Goal: Transaction & Acquisition: Purchase product/service

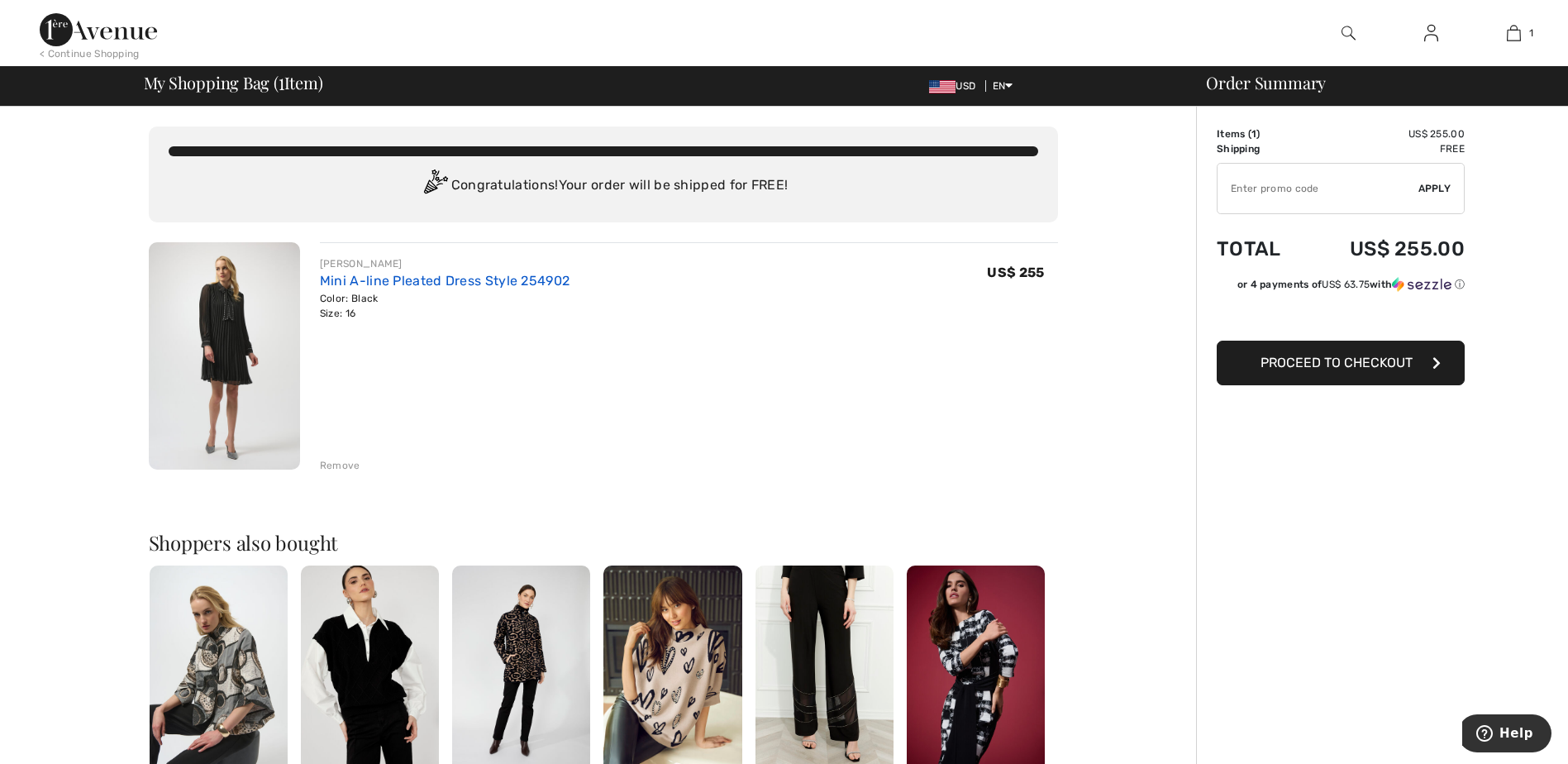
click at [391, 275] on link "Mini A-line Pleated Dress Style 254902" at bounding box center [445, 280] width 250 height 16
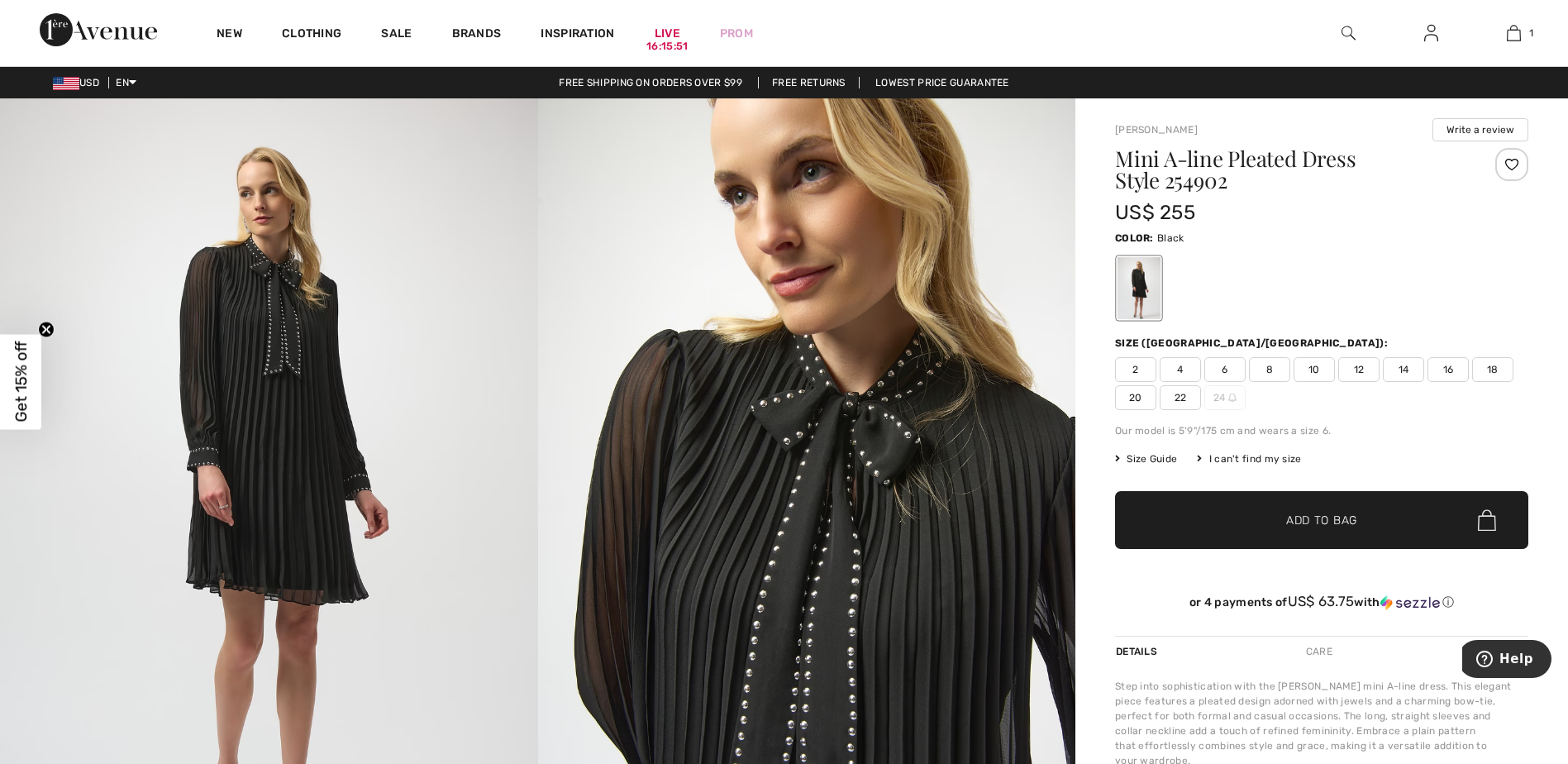
click at [76, 79] on img at bounding box center [66, 83] width 26 height 13
click at [562, 368] on img at bounding box center [807, 500] width 538 height 806
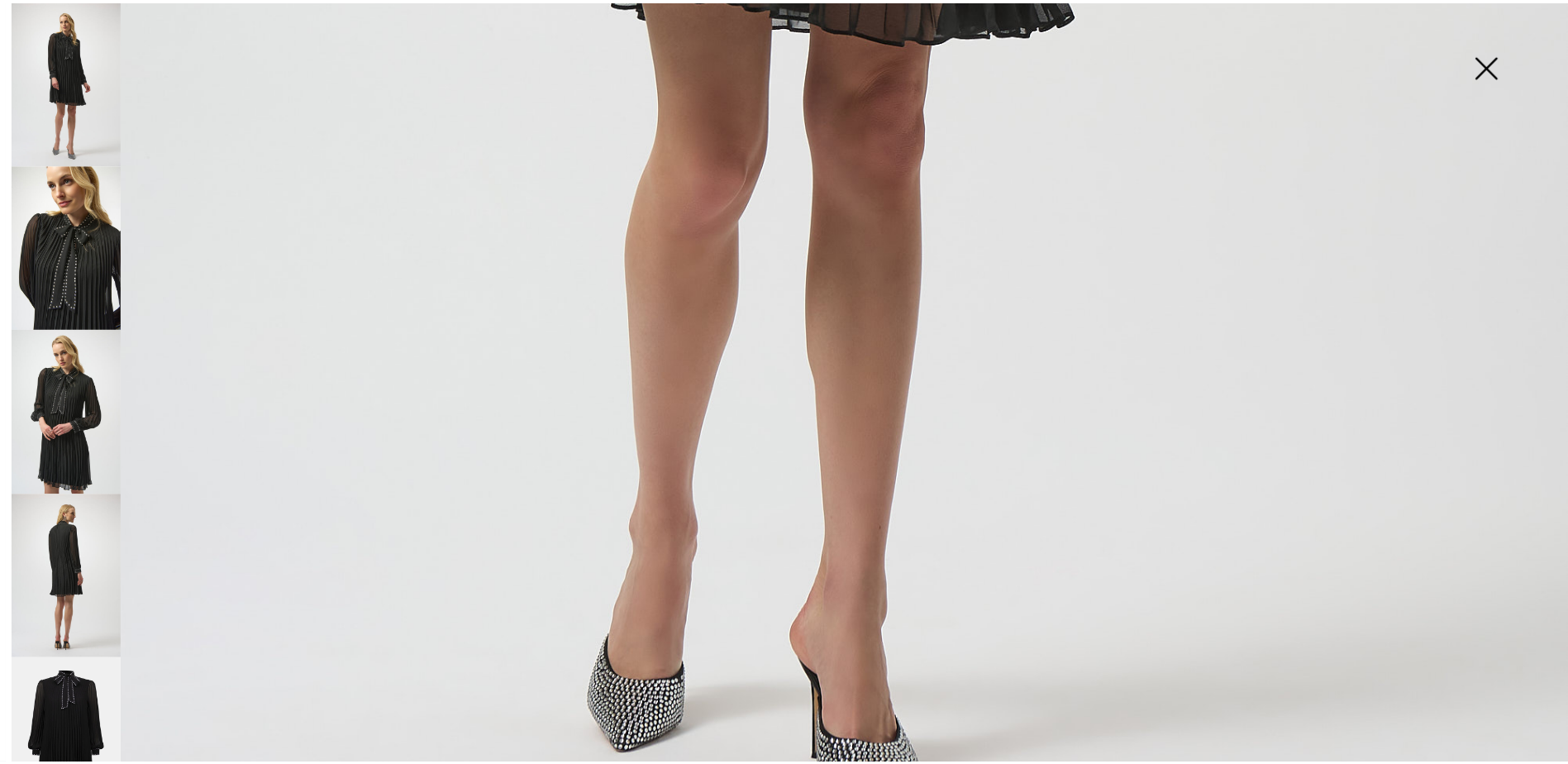
scroll to position [1586, 0]
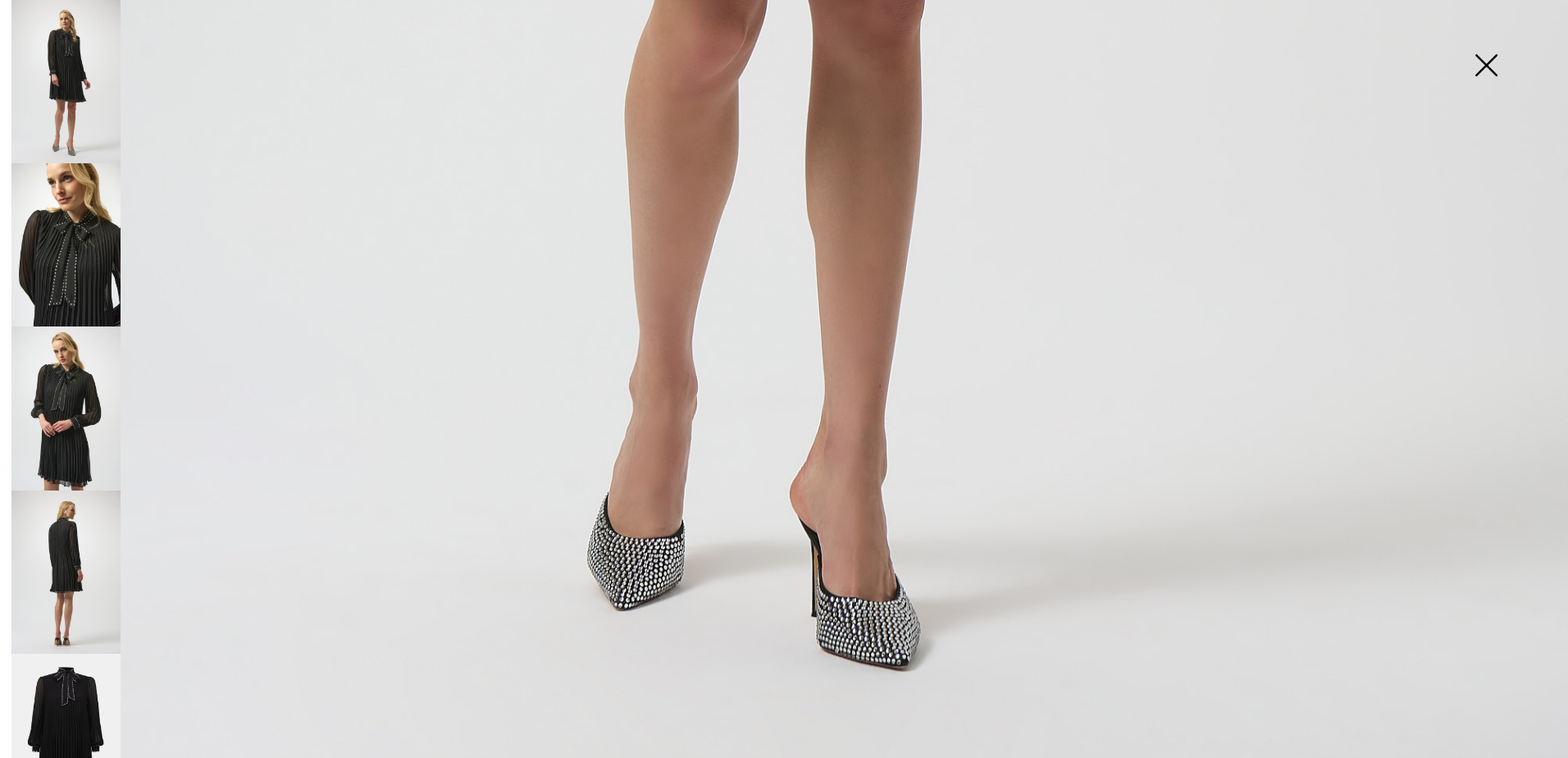
click at [1497, 60] on img at bounding box center [1485, 67] width 82 height 84
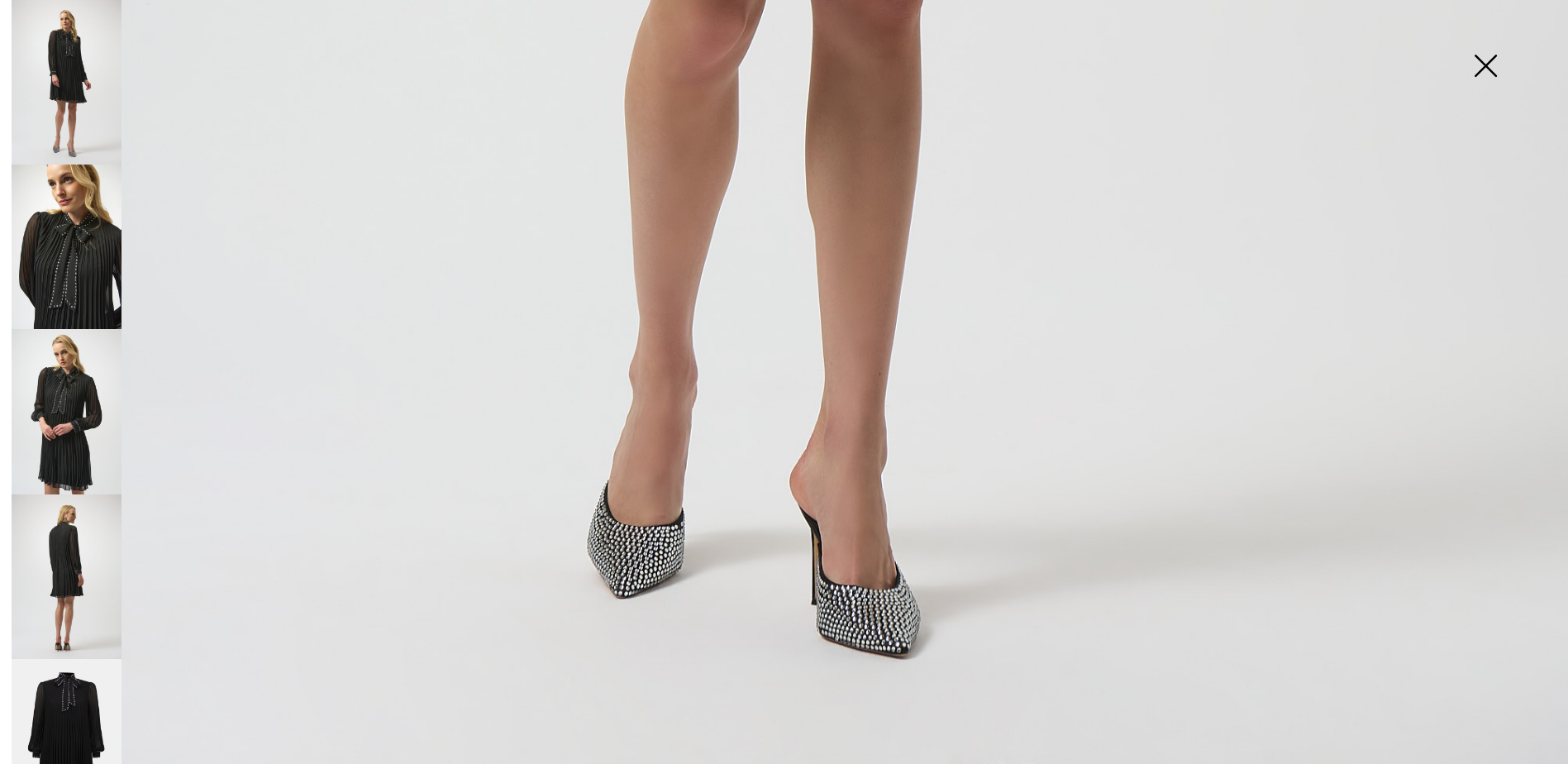
scroll to position [1567, 0]
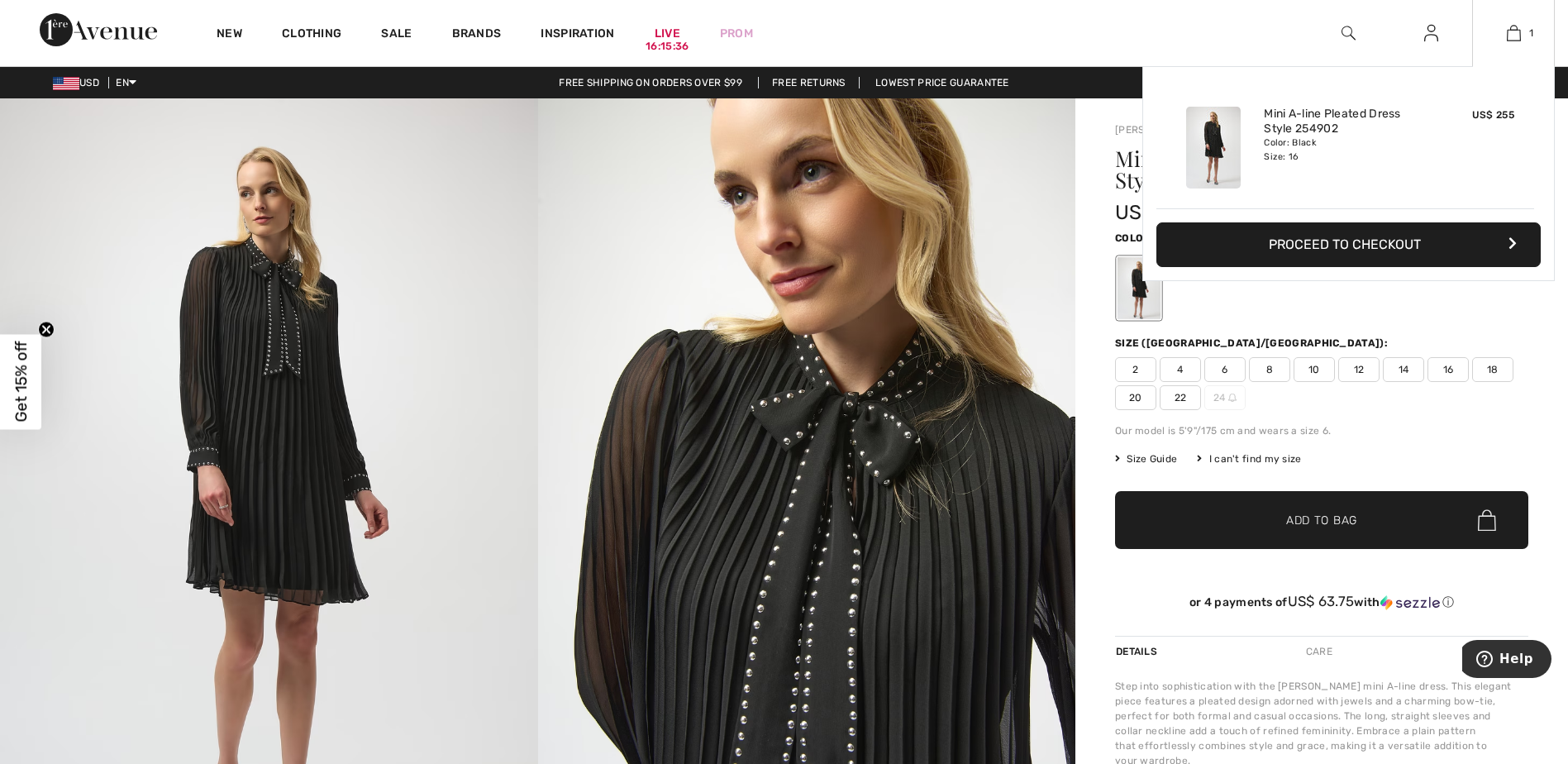
click at [1359, 299] on div "Added to Bag Joseph Ribkoff Mini A-line Pleated Dress Style 254902 US$ 255 Colo…" at bounding box center [1349, 212] width 413 height 293
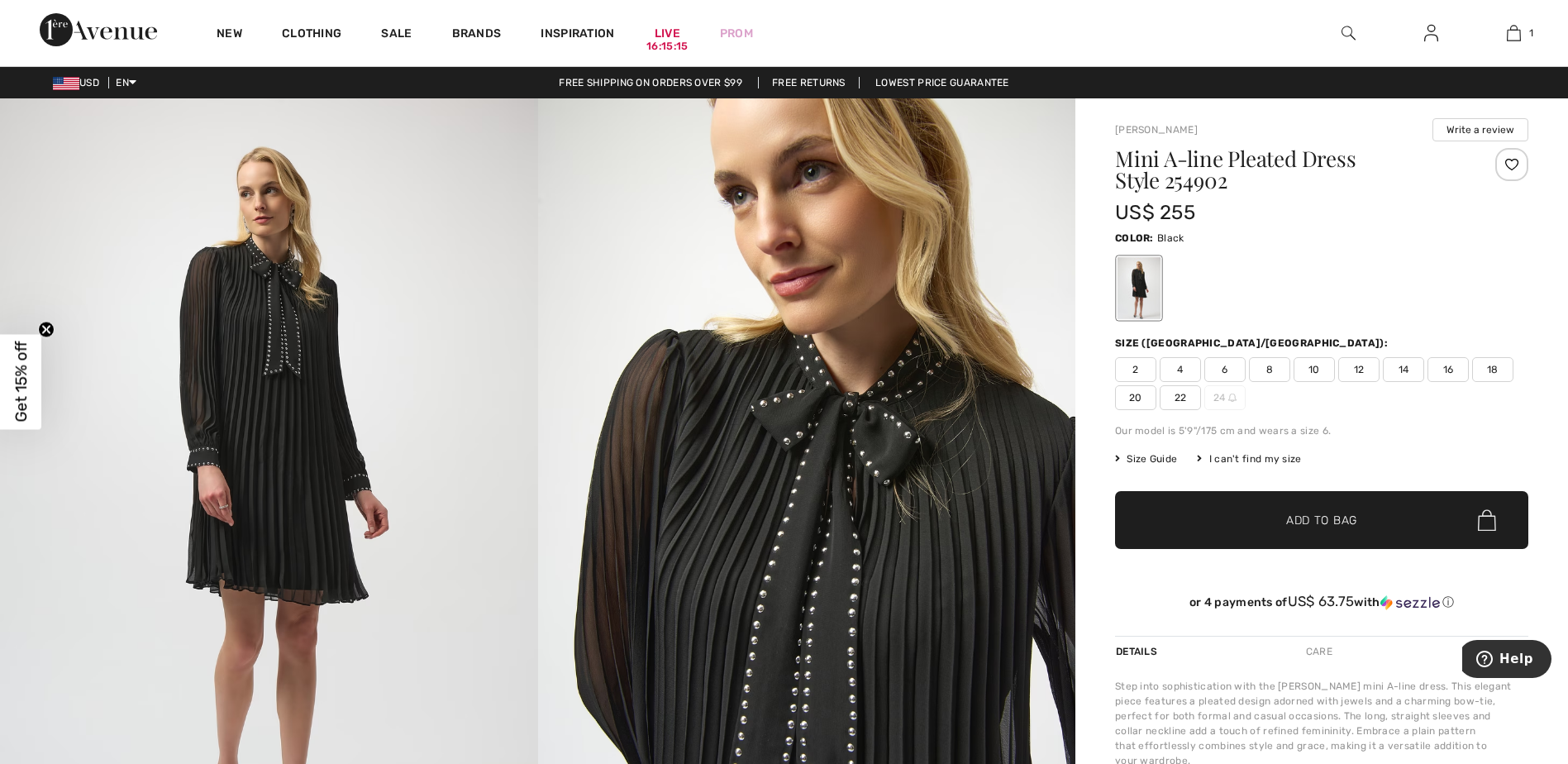
click at [17, 396] on span "Get 15% off" at bounding box center [21, 382] width 19 height 81
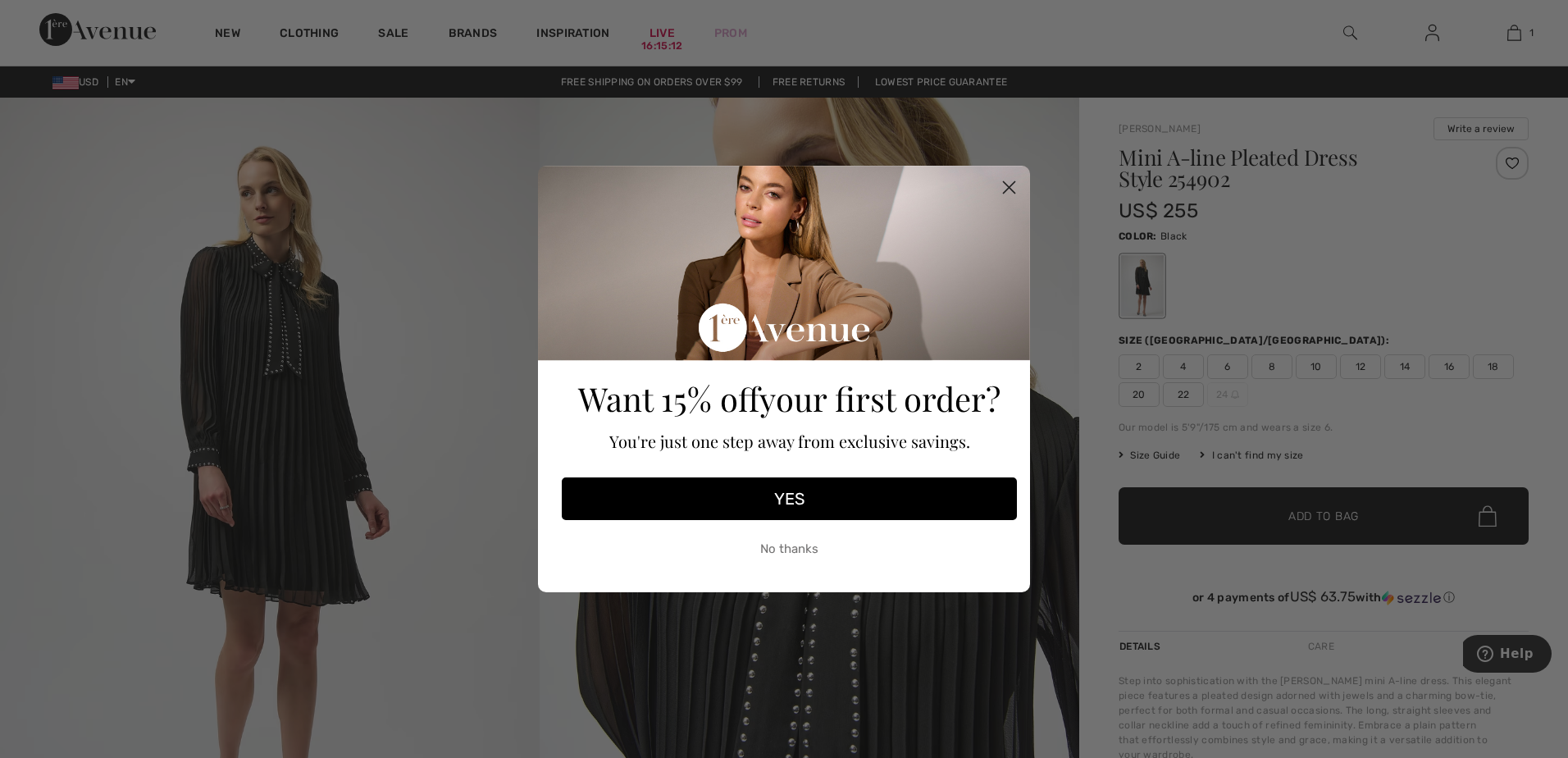
click at [790, 491] on button "YES" at bounding box center [789, 499] width 455 height 43
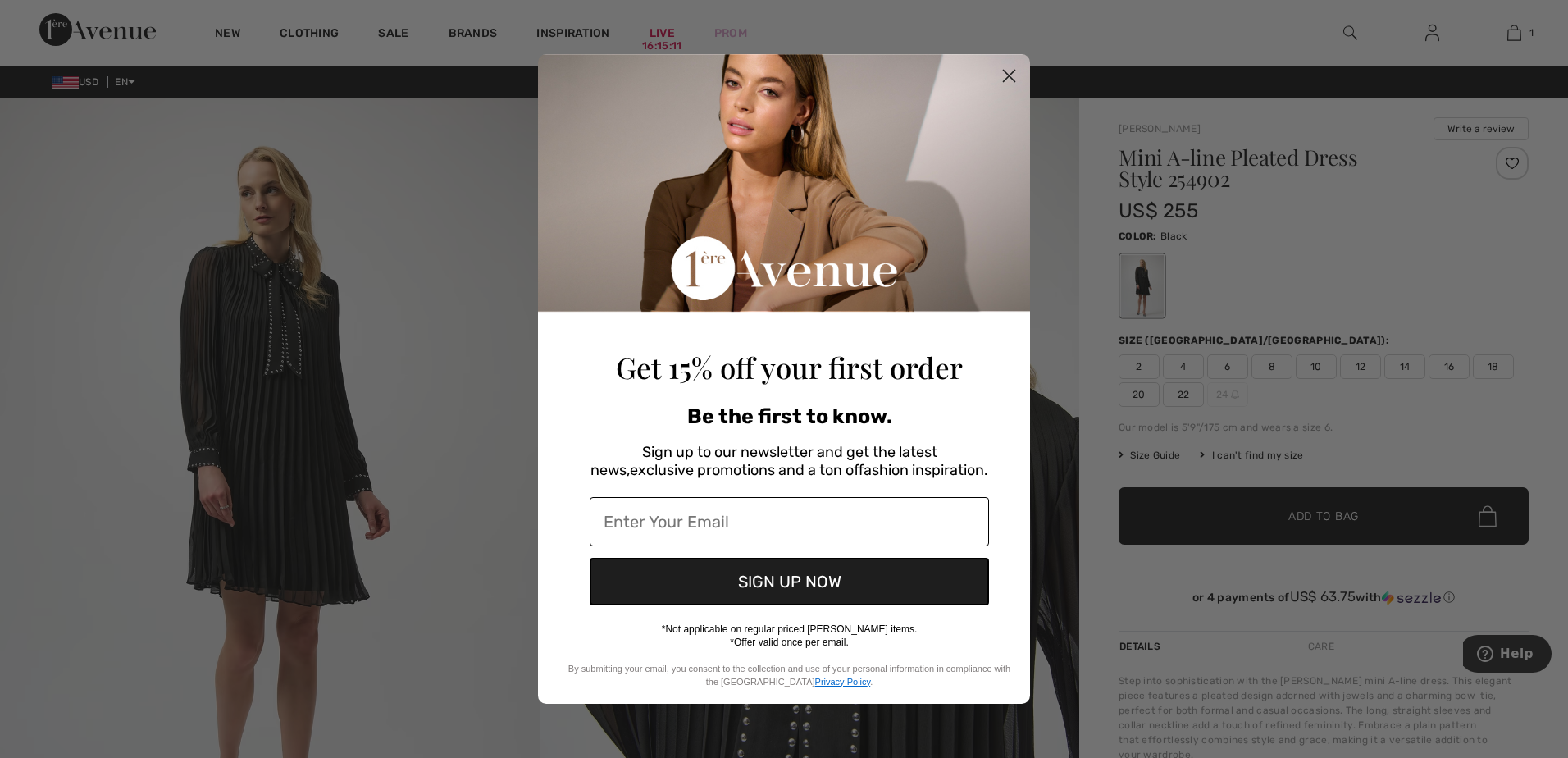
click at [675, 532] on input "Enter Your Email" at bounding box center [789, 521] width 399 height 49
type input "greeneyejewel@hotmail.com"
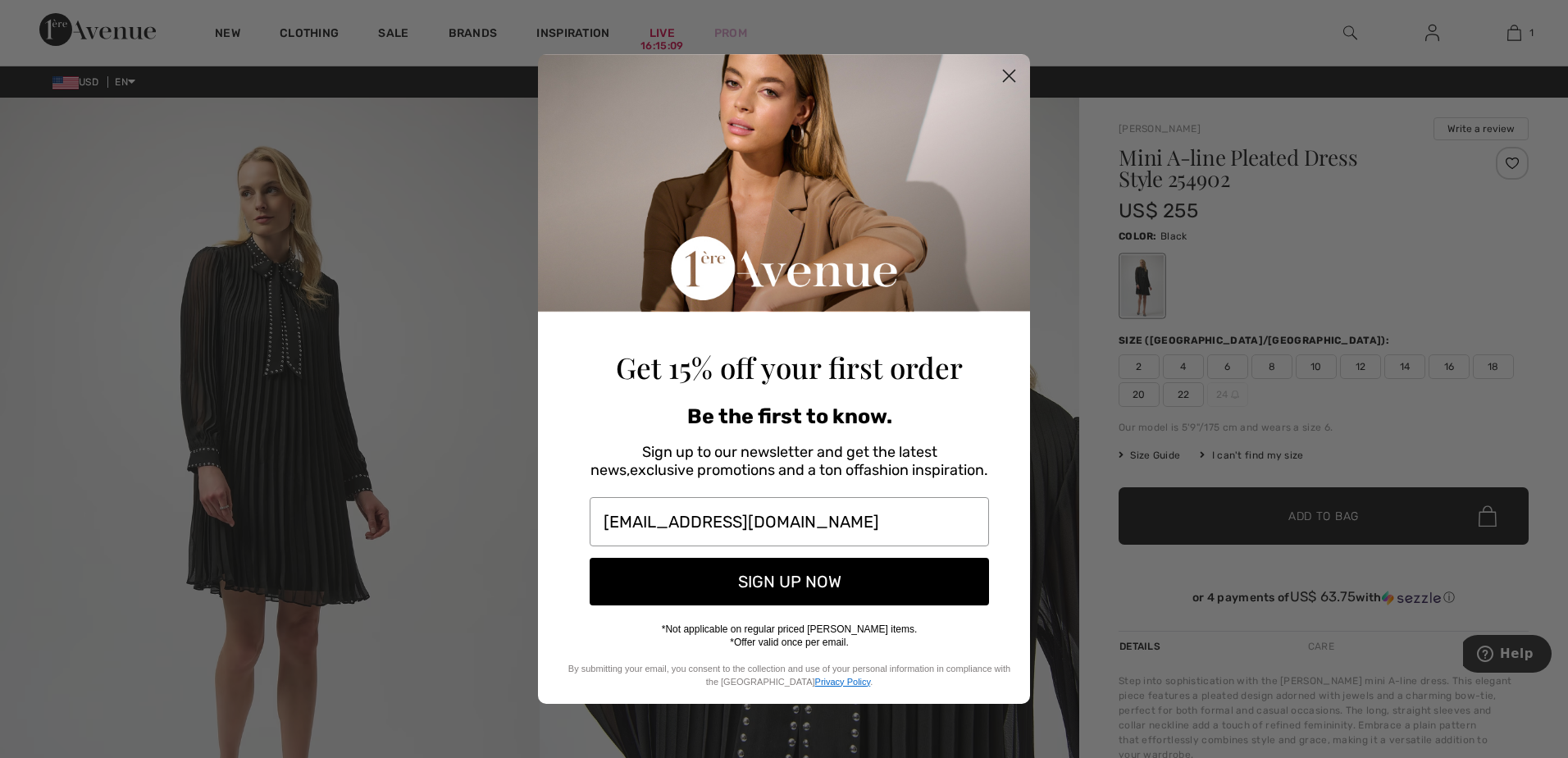
click at [795, 575] on button "SIGN UP NOW" at bounding box center [789, 581] width 399 height 47
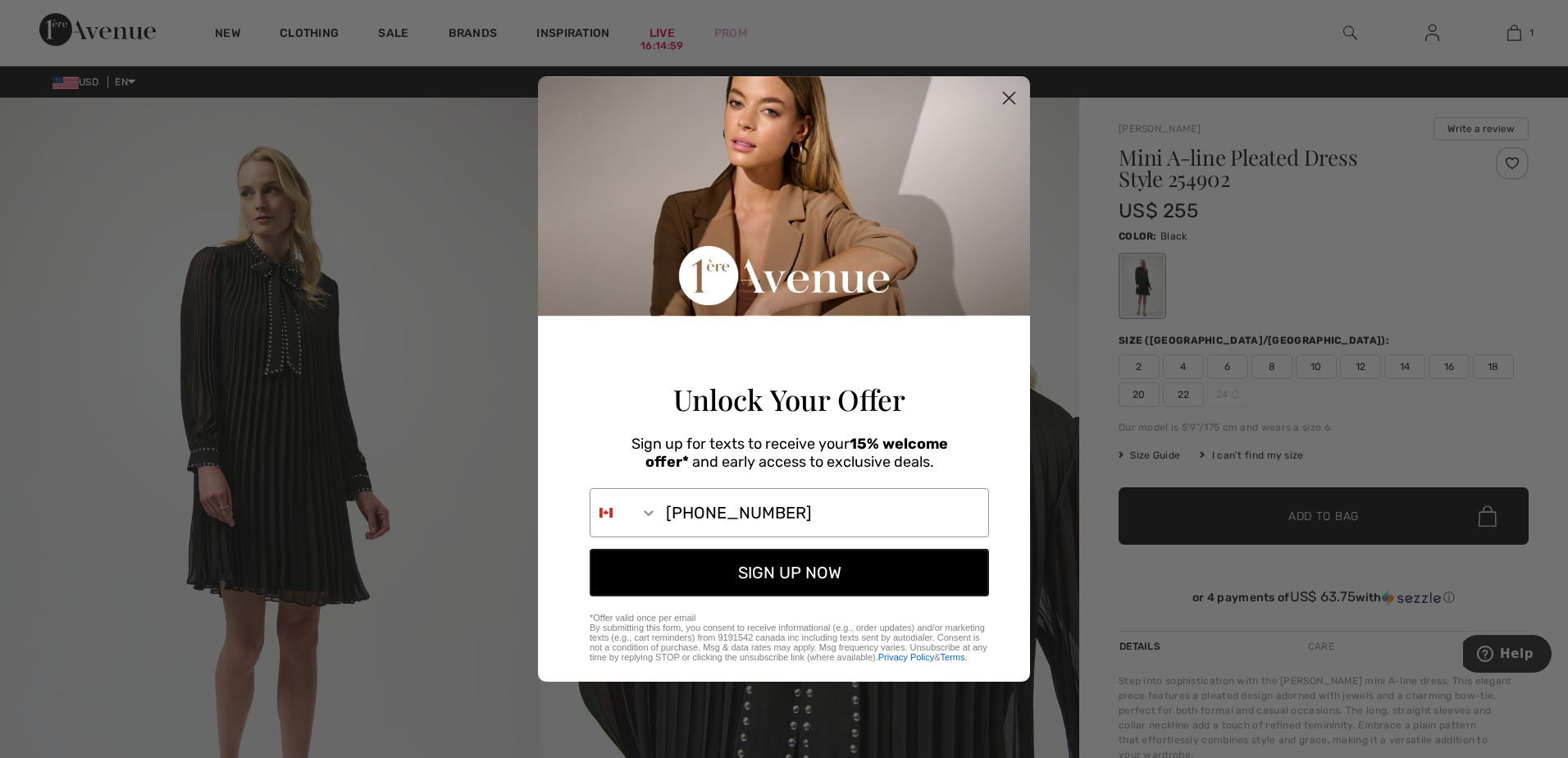
type input "416-558-4078"
click at [765, 581] on button "SIGN UP NOW" at bounding box center [789, 572] width 399 height 47
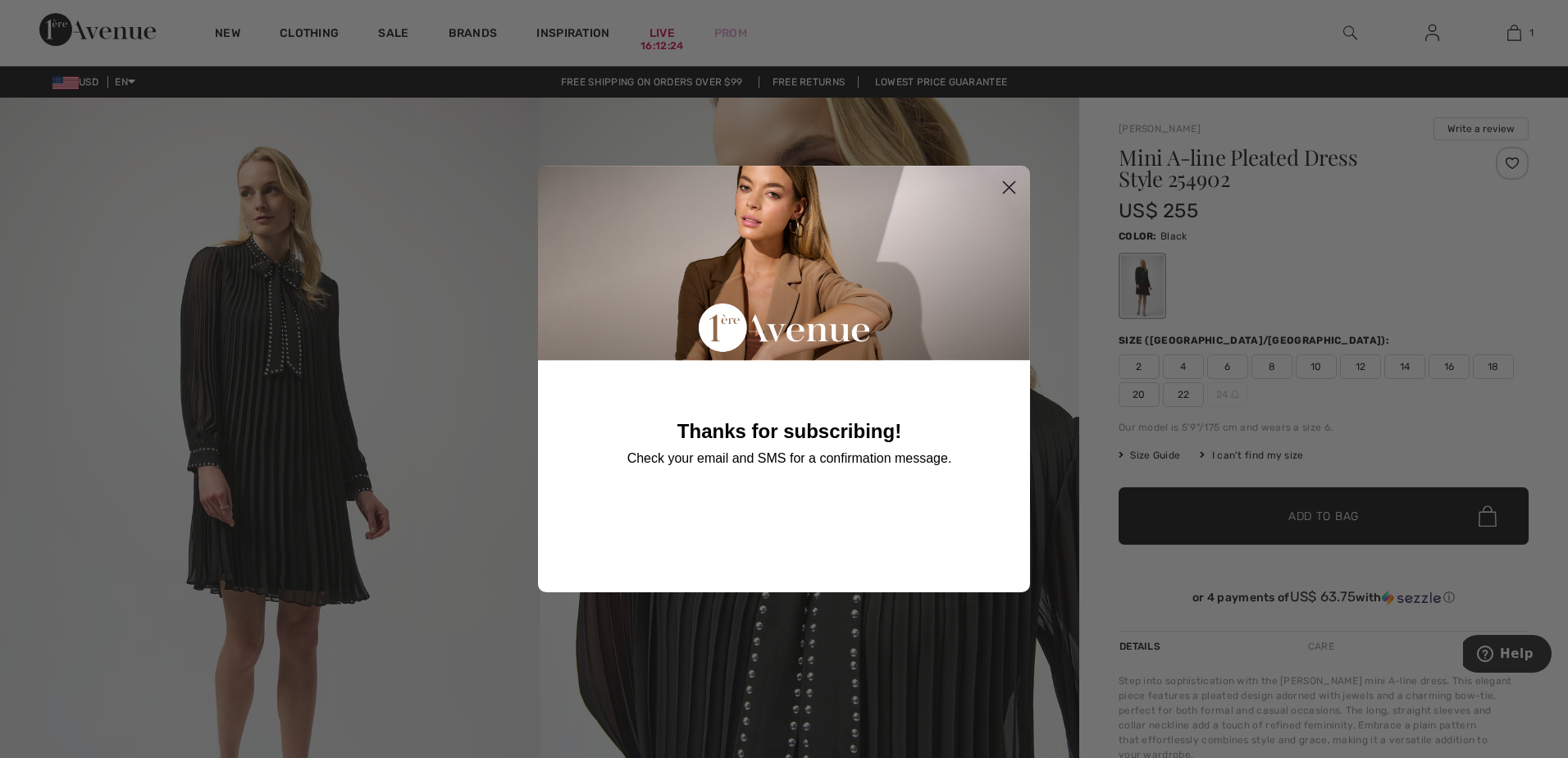
click at [1006, 184] on icon "Close dialog" at bounding box center [1009, 188] width 11 height 11
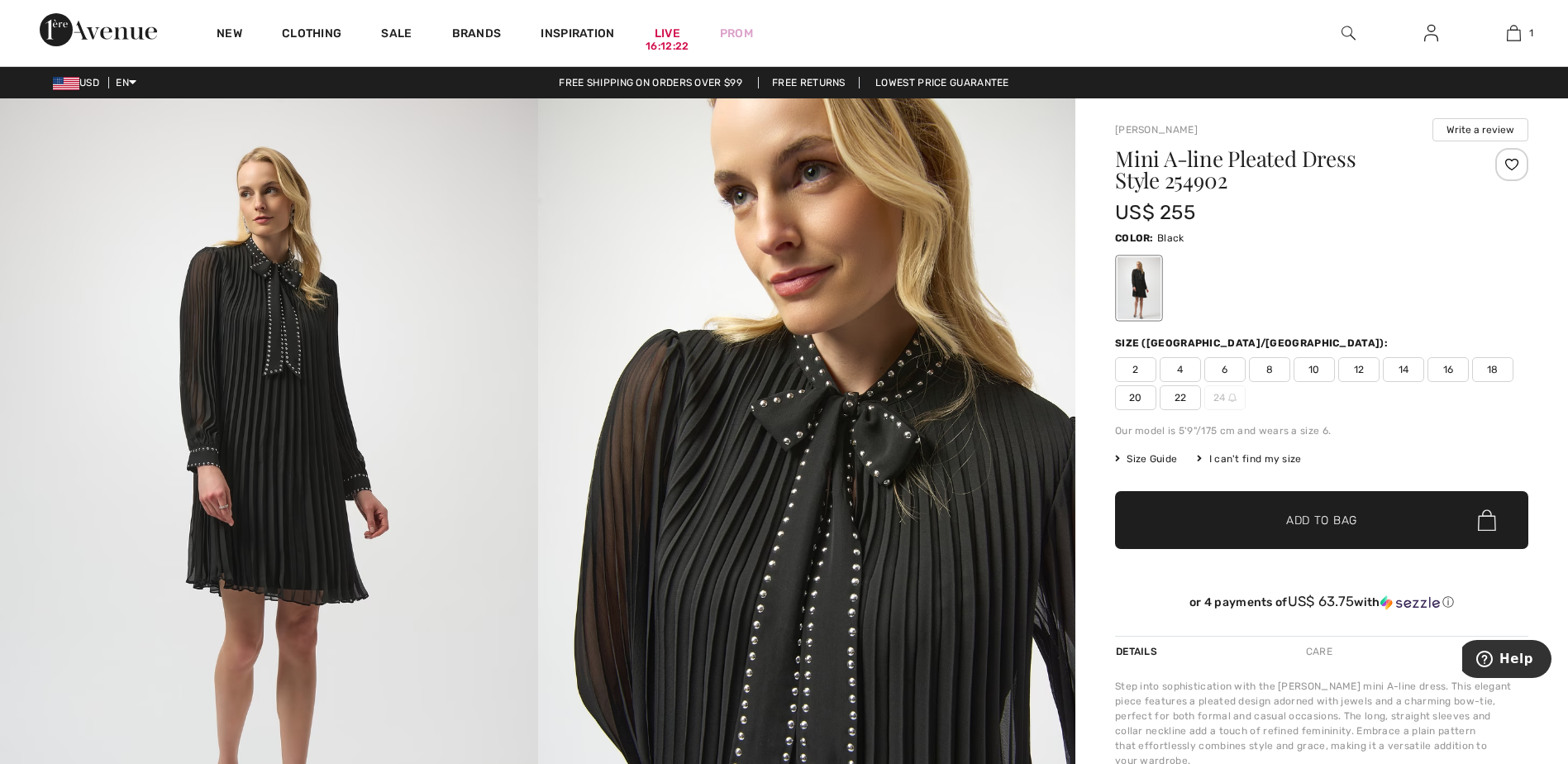
click at [58, 81] on img at bounding box center [66, 83] width 26 height 13
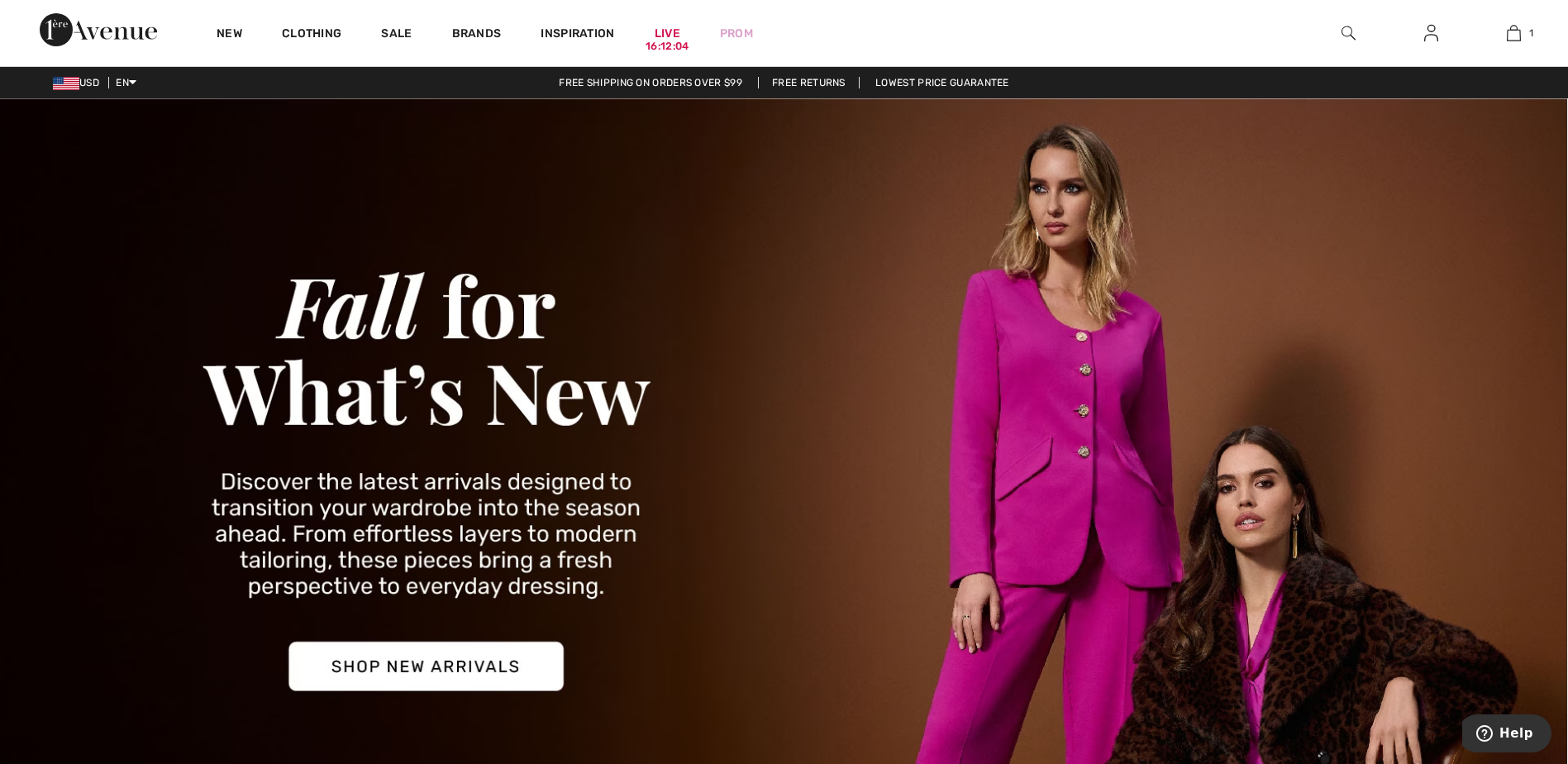
click at [68, 83] on img at bounding box center [66, 83] width 26 height 13
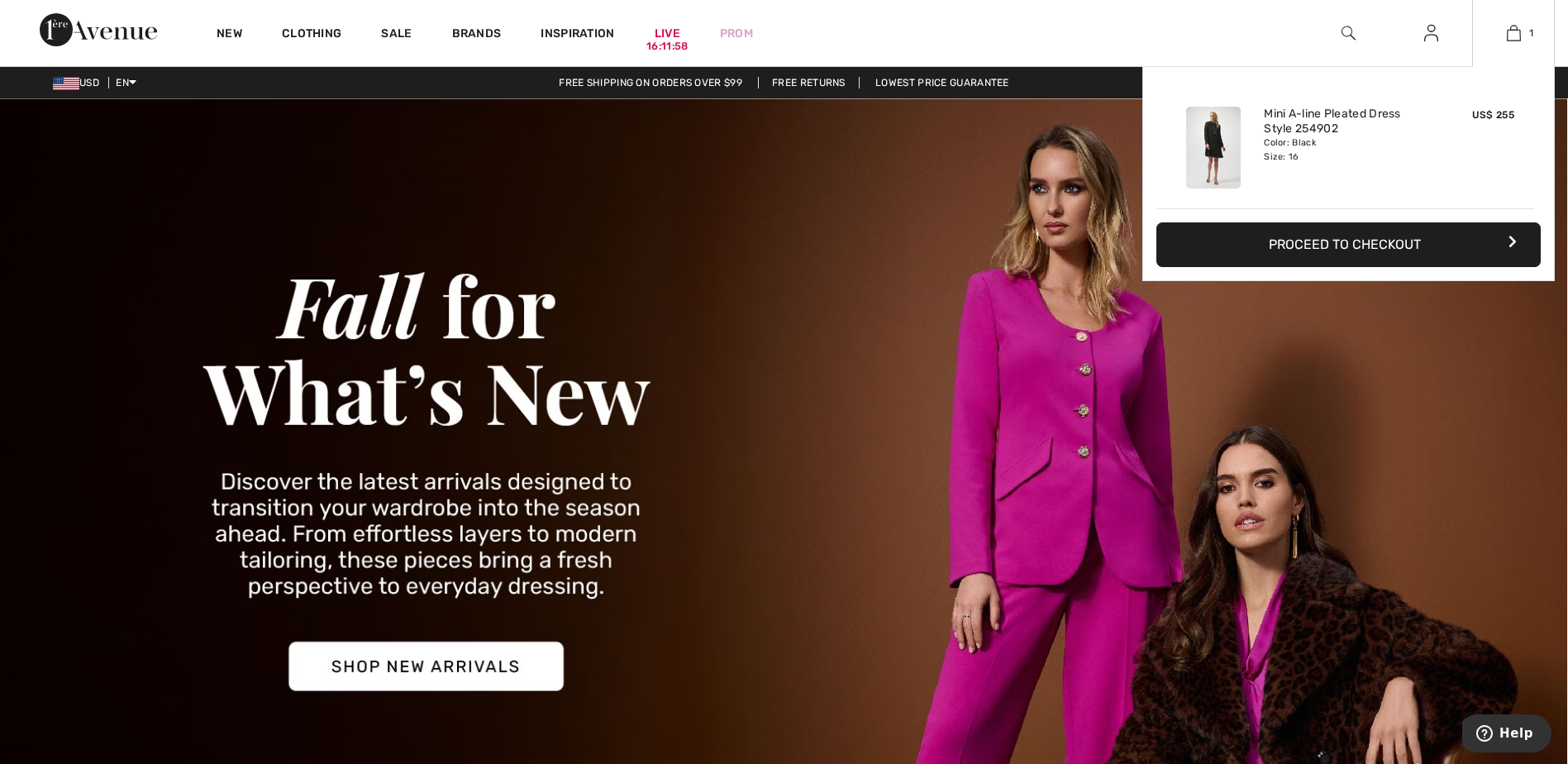
click at [1377, 237] on button "Proceed to Checkout" at bounding box center [1348, 244] width 384 height 44
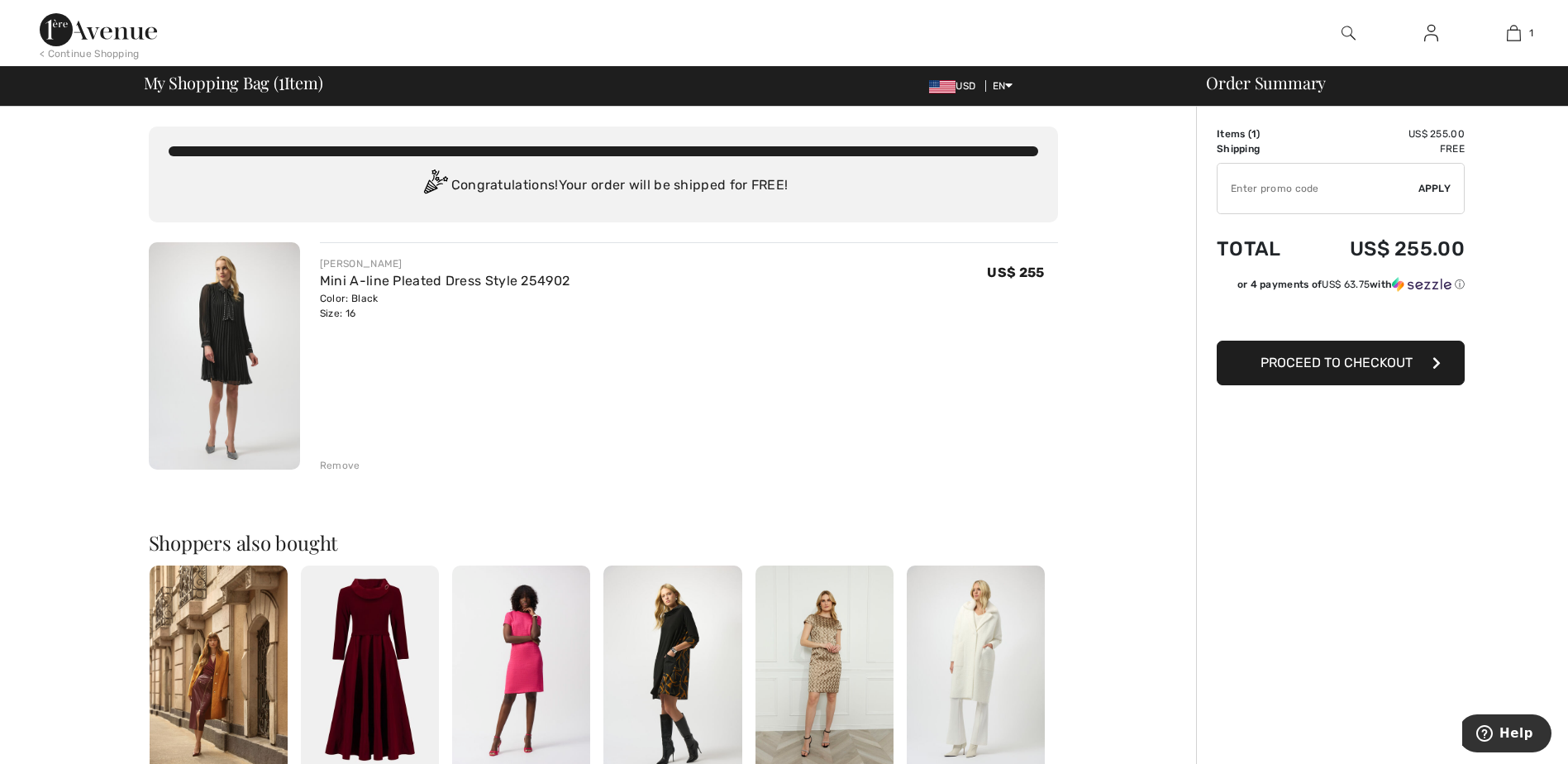
click at [1365, 366] on span "Proceed to Checkout" at bounding box center [1336, 362] width 152 height 16
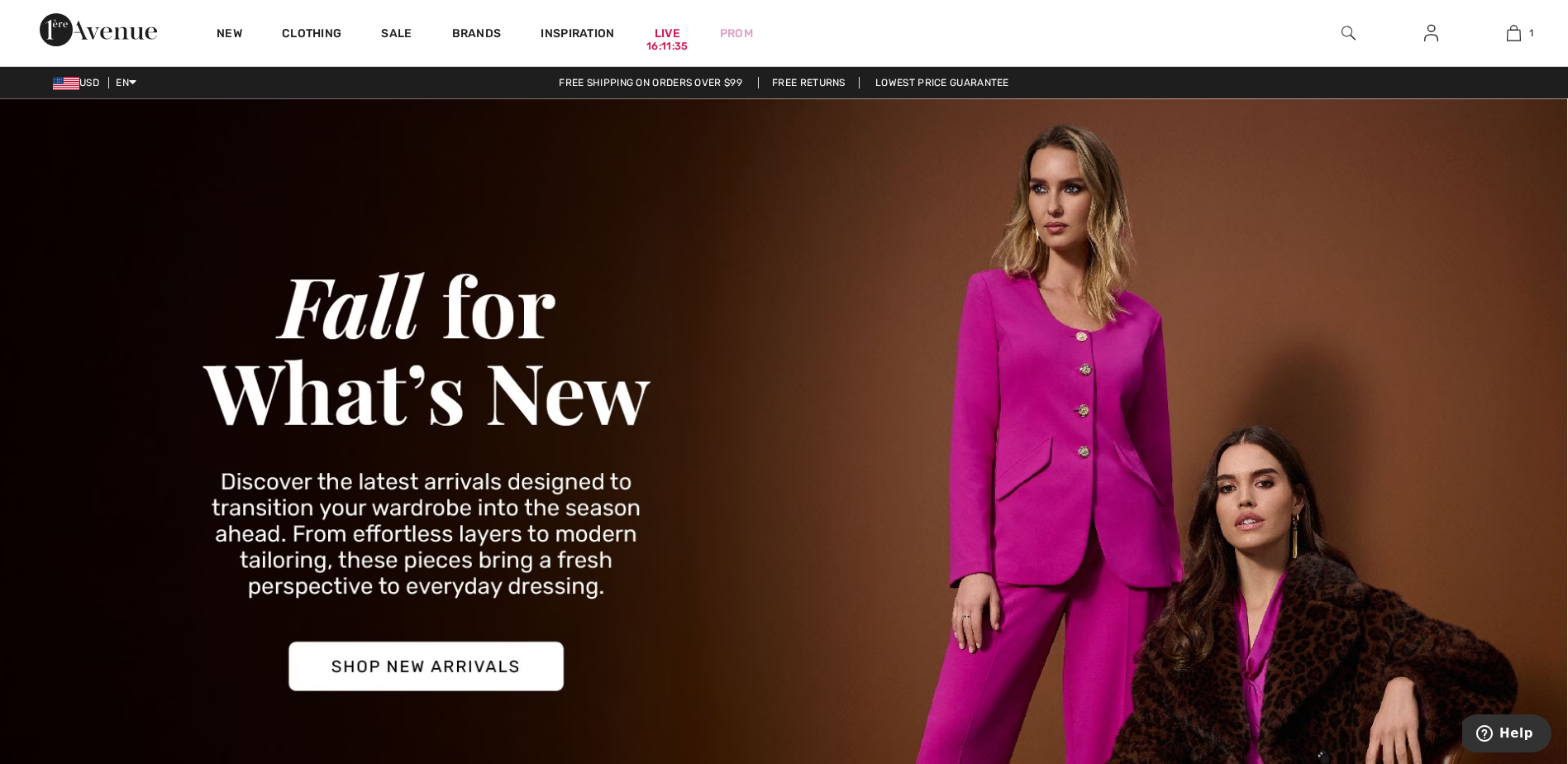
click at [85, 84] on span "USD" at bounding box center [79, 82] width 53 height 11
click at [64, 81] on img at bounding box center [66, 83] width 26 height 13
click at [137, 134] on link "Français" at bounding box center [175, 133] width 104 height 25
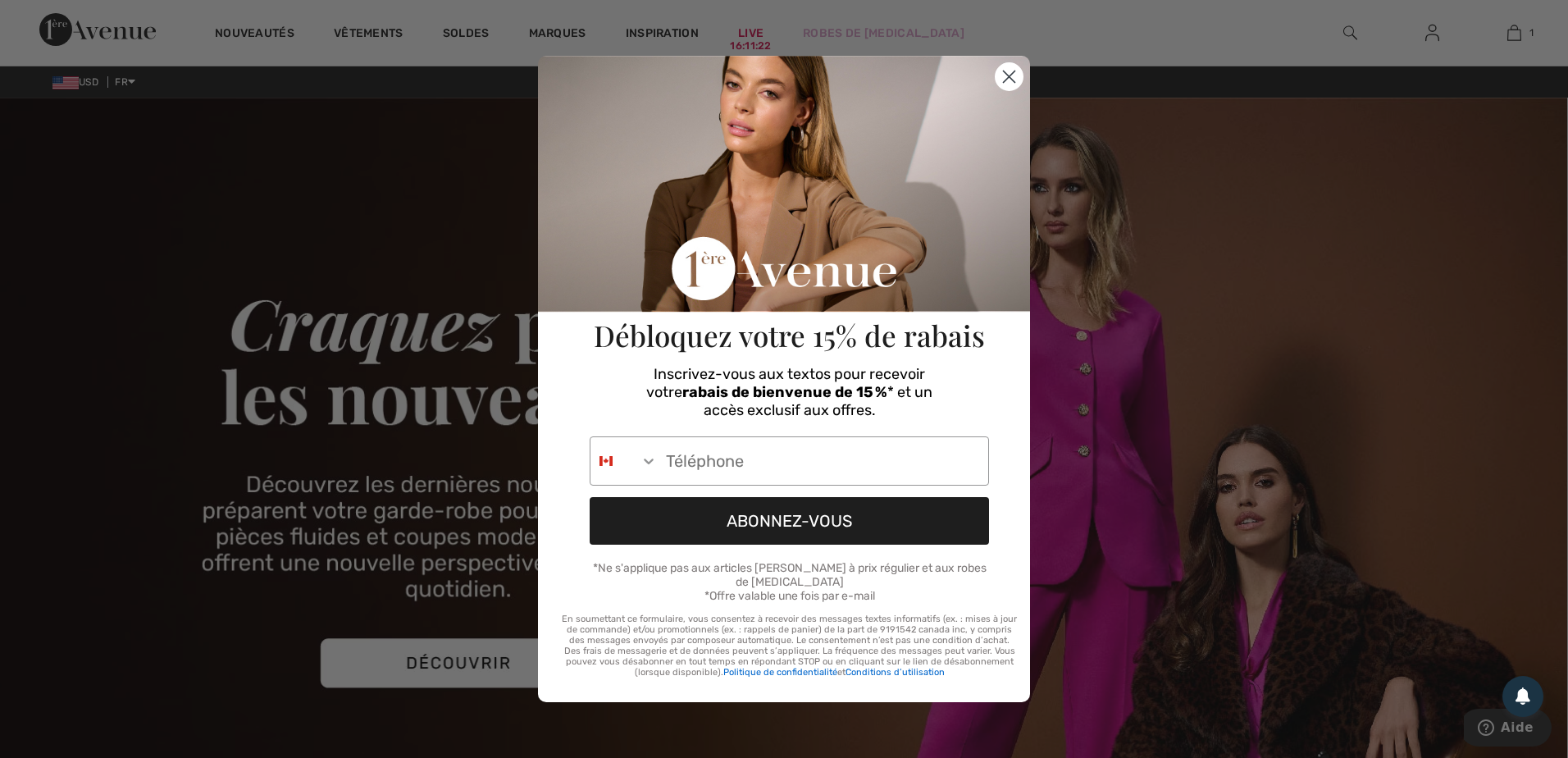
click at [1005, 78] on circle "Close dialog" at bounding box center [1009, 76] width 27 height 27
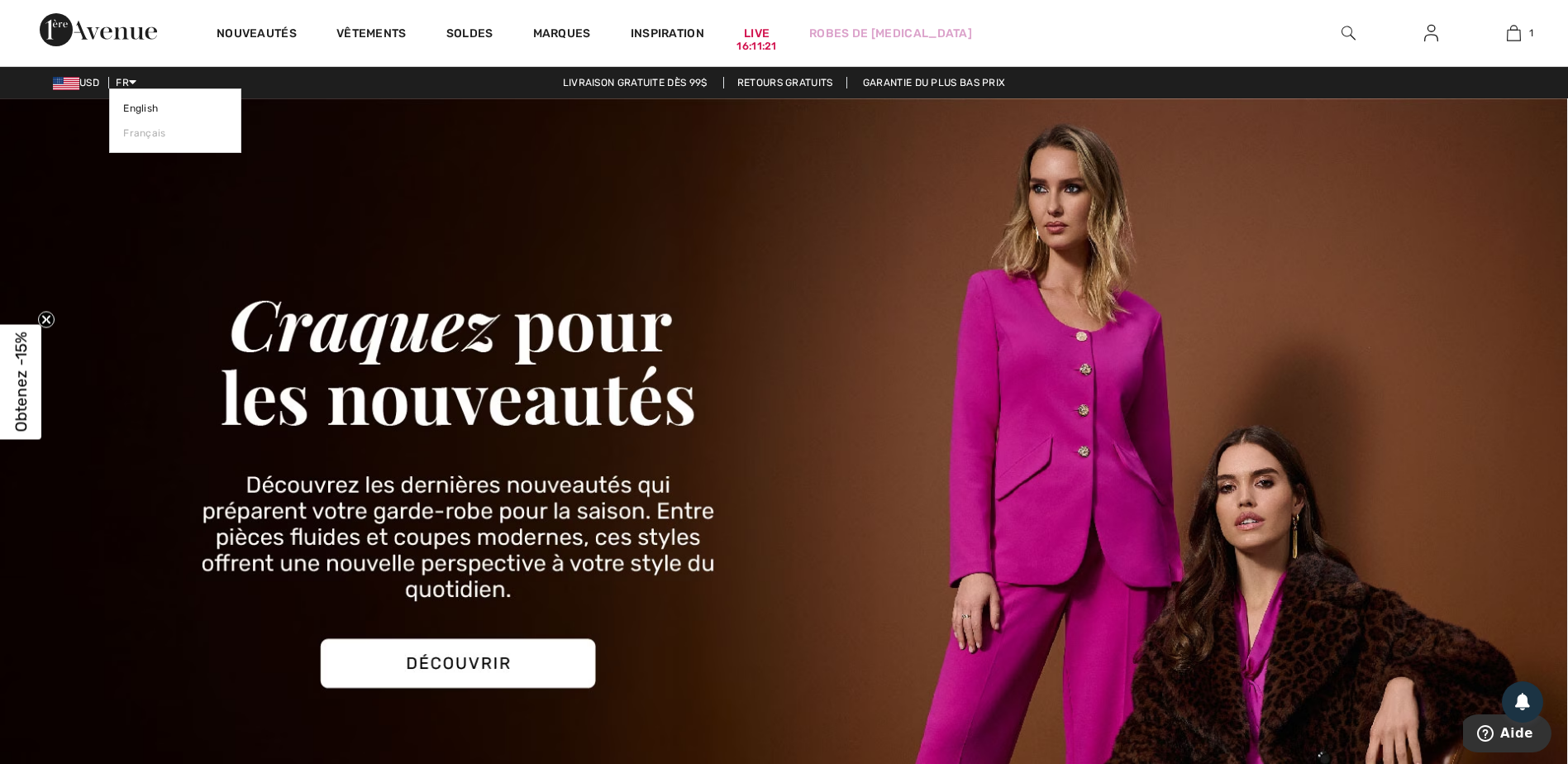
click at [127, 88] on span "FR" at bounding box center [126, 82] width 21 height 11
click at [133, 107] on link "English" at bounding box center [175, 108] width 104 height 25
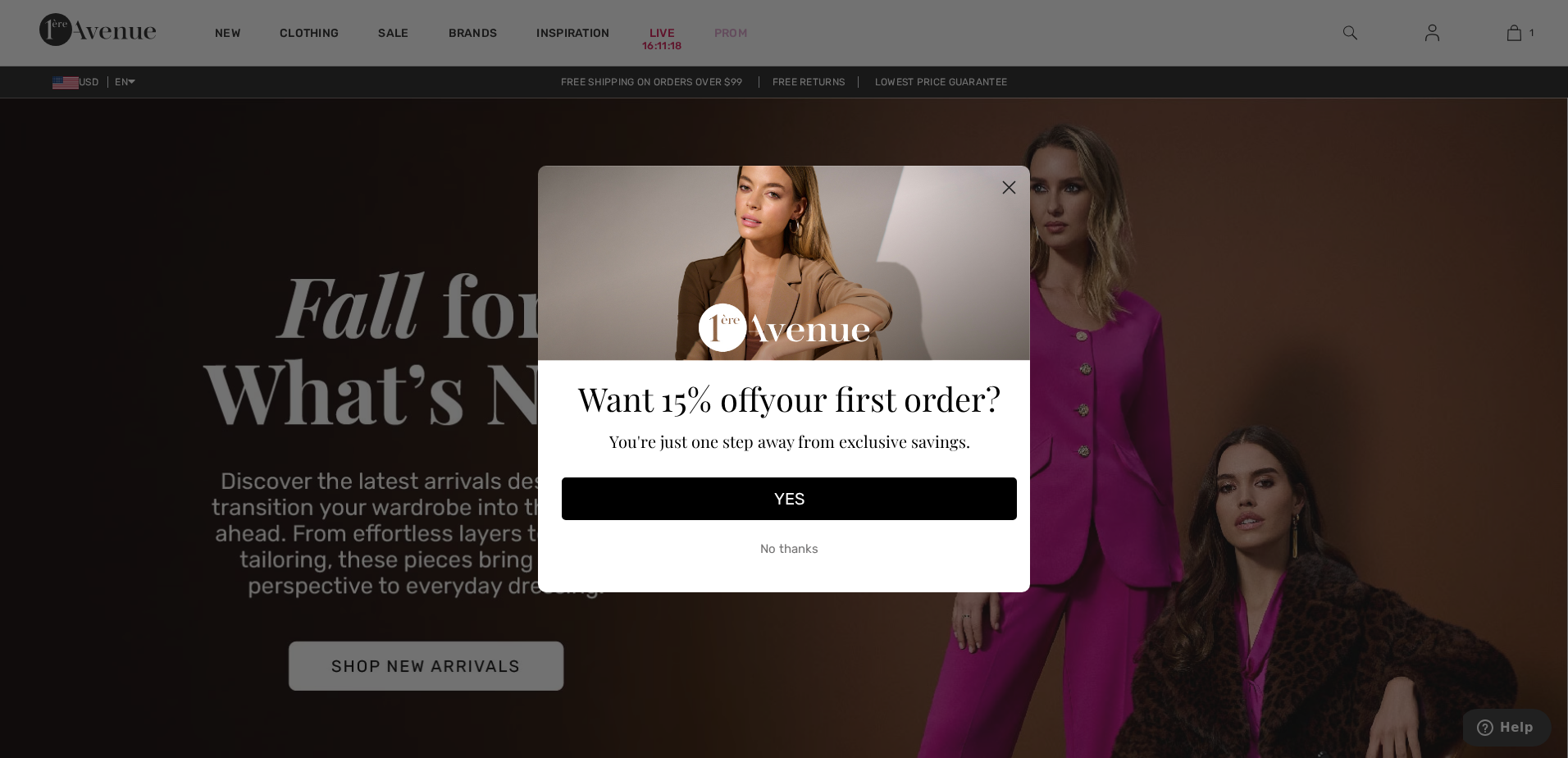
click at [1009, 185] on circle "Close dialog" at bounding box center [1009, 187] width 27 height 27
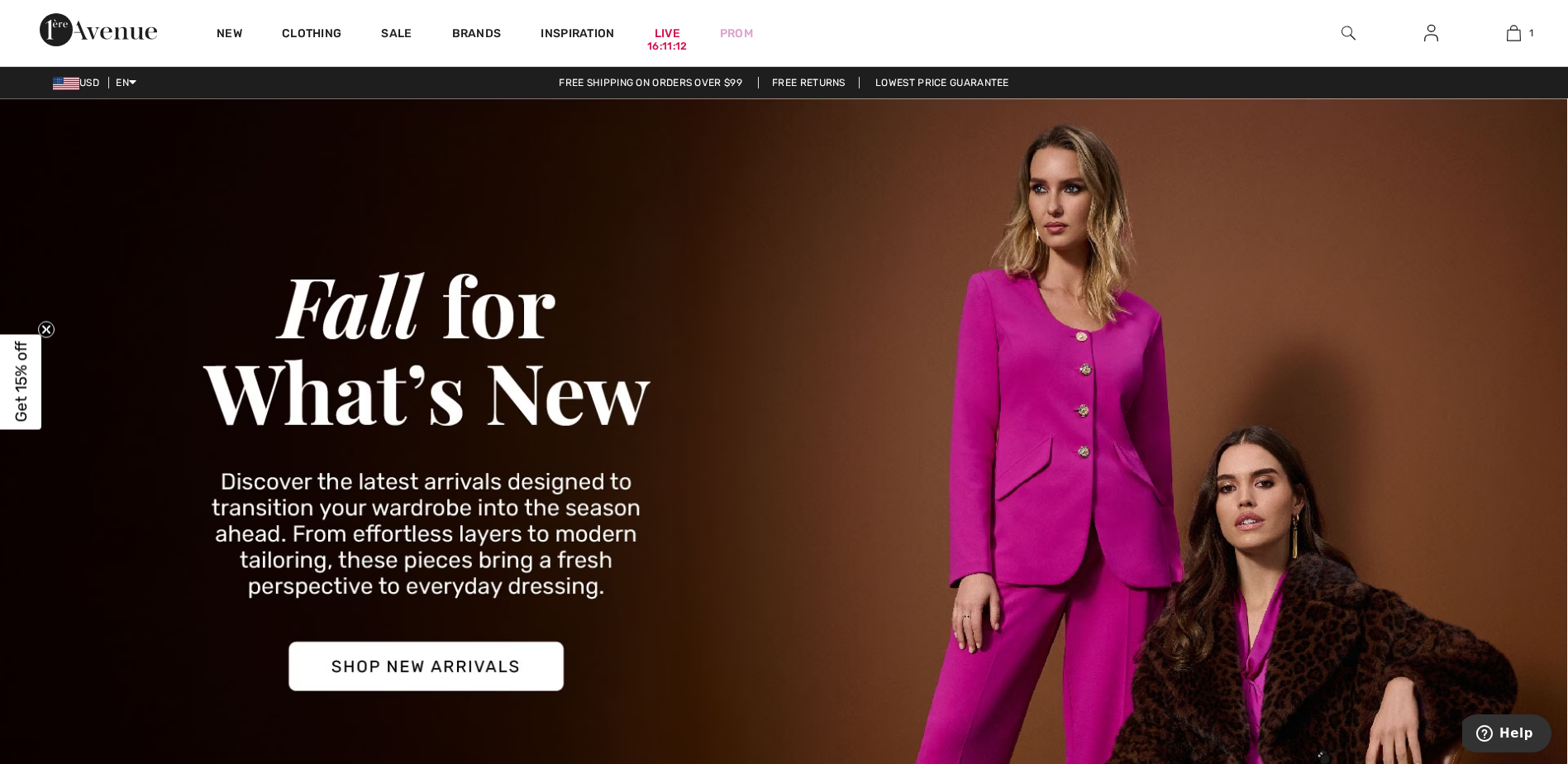
click at [84, 82] on span "USD" at bounding box center [79, 82] width 53 height 11
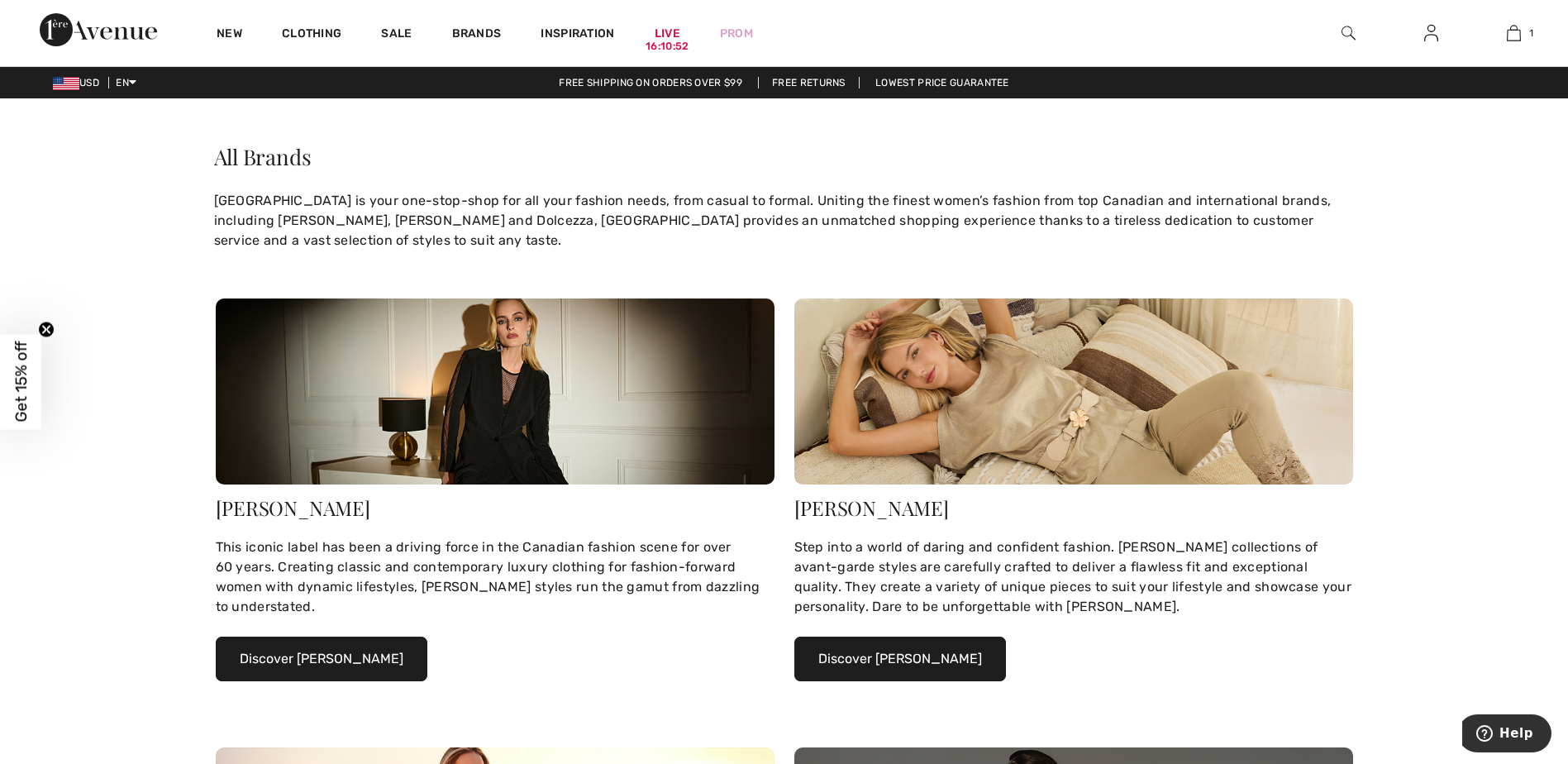
click at [69, 79] on img at bounding box center [66, 83] width 26 height 13
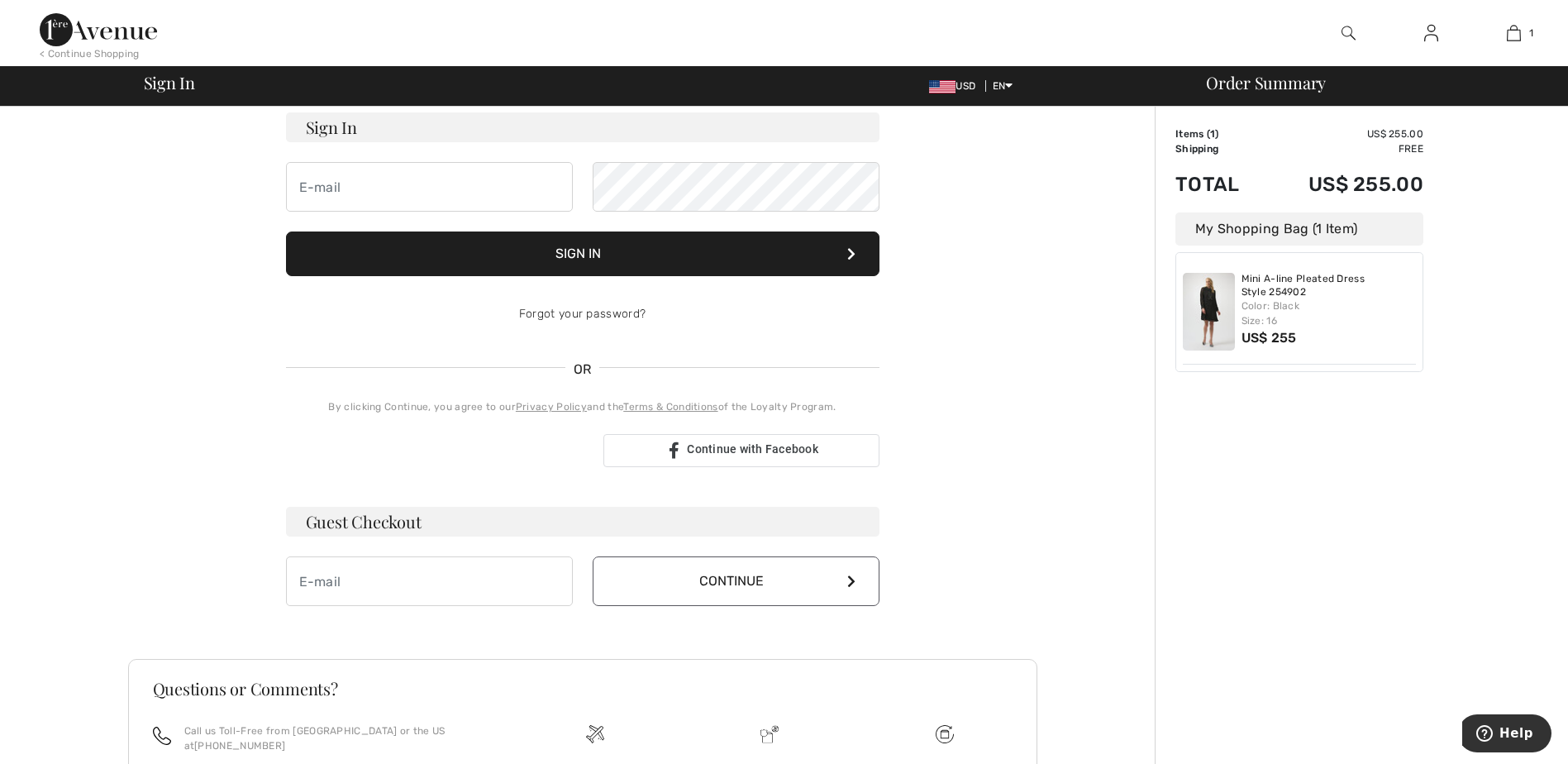
scroll to position [274, 0]
